Goal: Find specific page/section: Find specific page/section

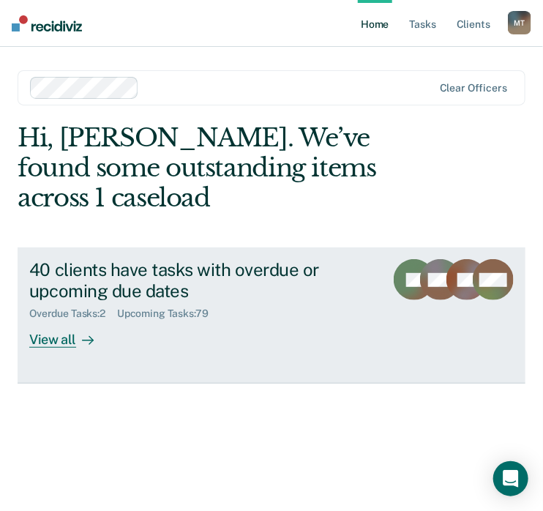
click at [70, 346] on div "View all" at bounding box center [70, 334] width 82 height 29
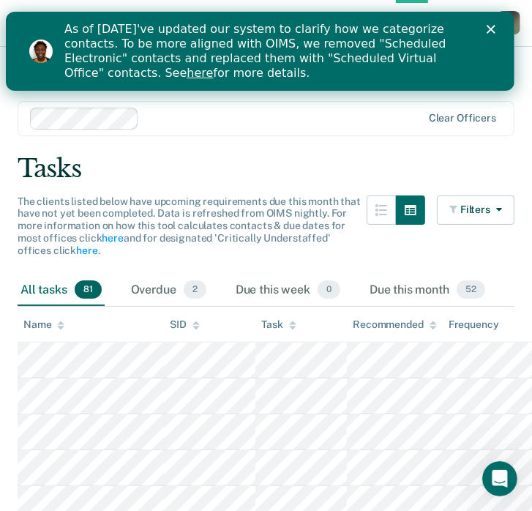
click at [502, 26] on div "Close" at bounding box center [494, 29] width 15 height 9
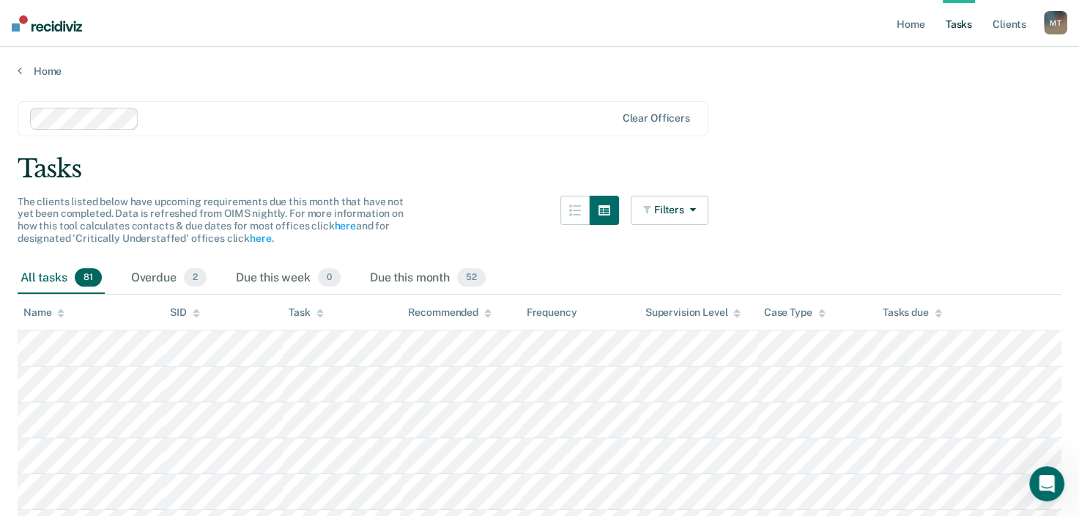
click at [543, 12] on div "M T" at bounding box center [1054, 22] width 23 height 23
